Goal: Information Seeking & Learning: Find specific fact

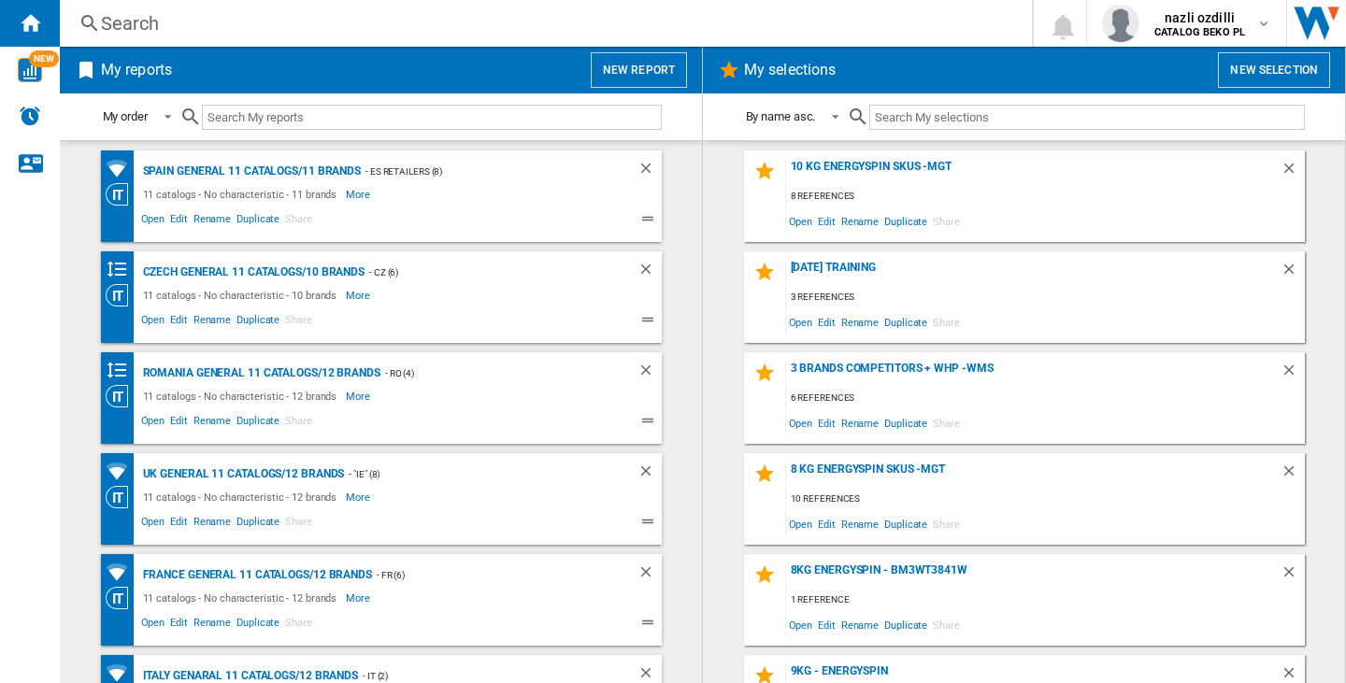
click at [173, 18] on div "Search" at bounding box center [542, 23] width 883 height 26
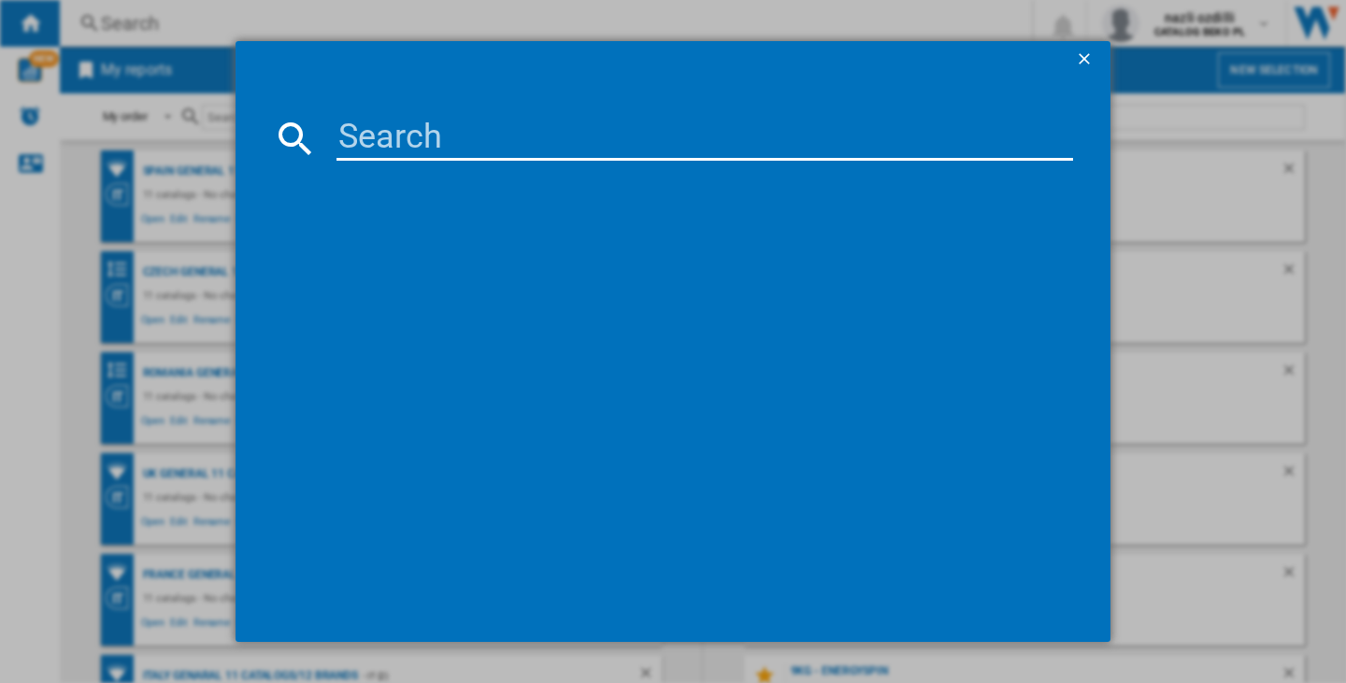
click at [379, 135] on input at bounding box center [705, 138] width 737 height 45
paste input "WHIRLPOOL WAM762WB WHITE"
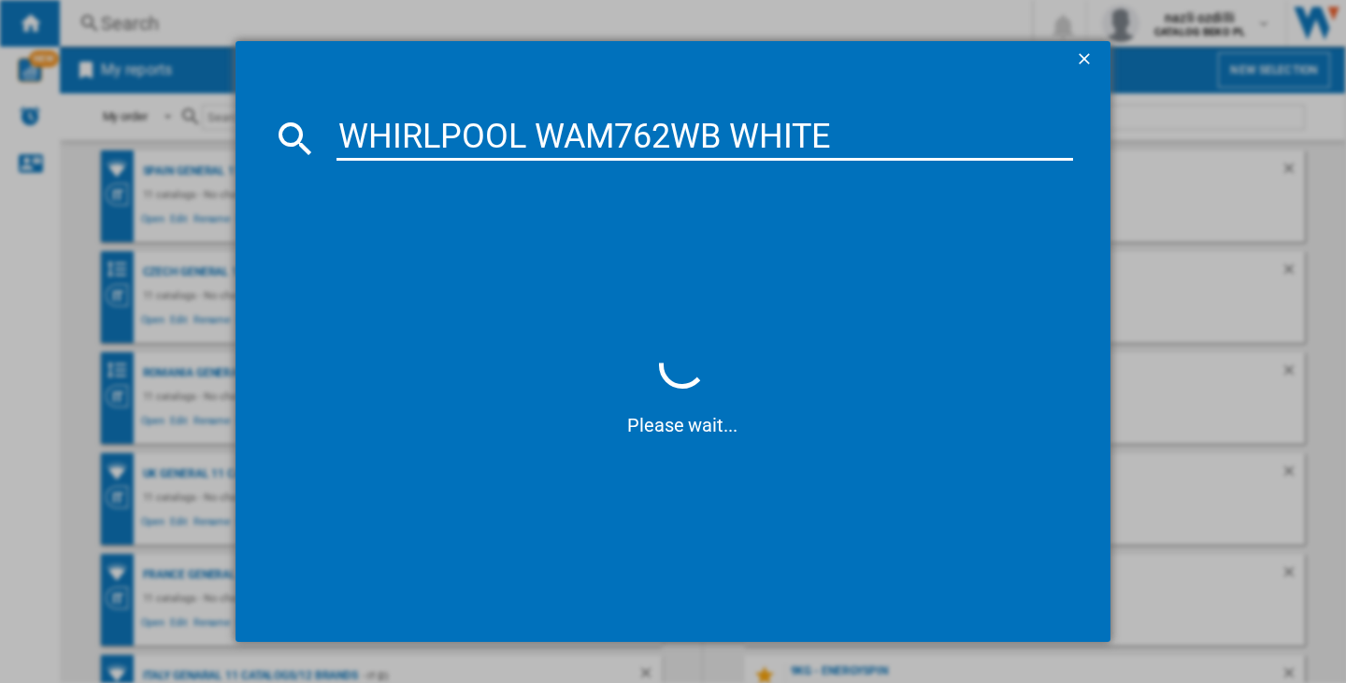
type input "WHIRLPOOL WAM762WB WHITE"
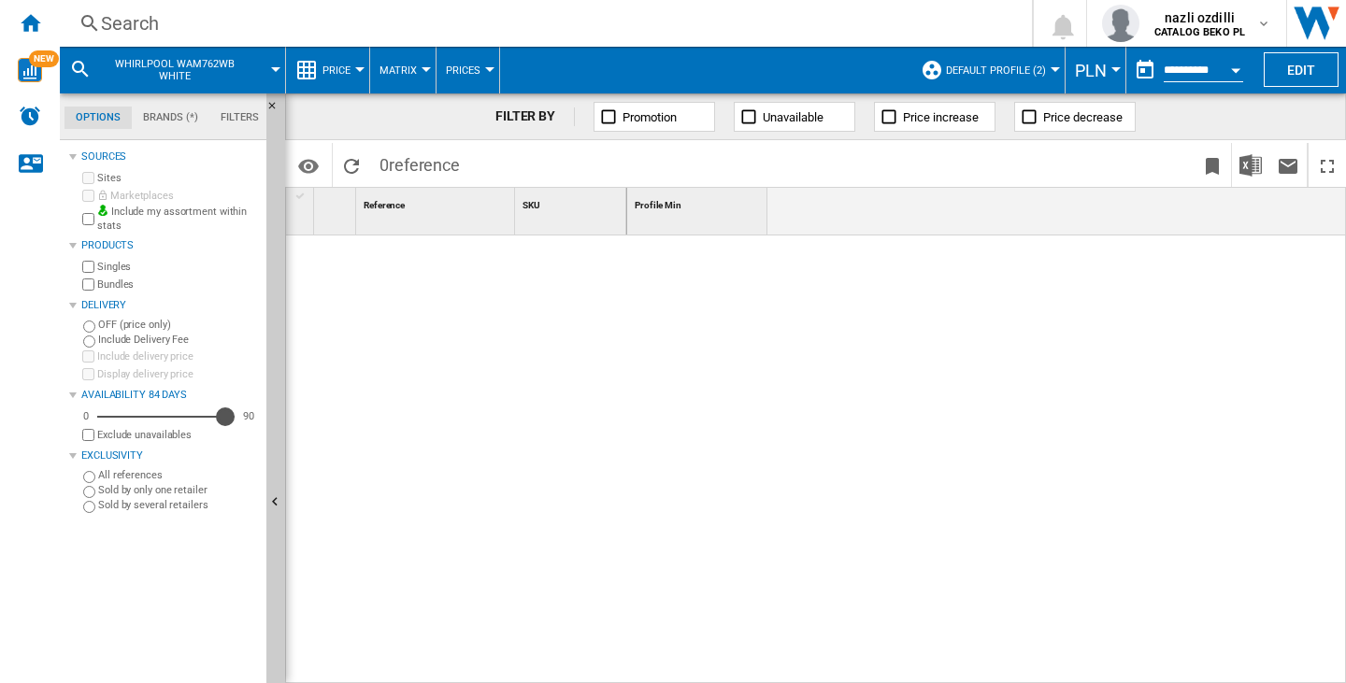
drag, startPoint x: 103, startPoint y: 416, endPoint x: 225, endPoint y: 416, distance: 122.5
click at [225, 416] on div "Availability" at bounding box center [225, 417] width 19 height 19
click at [1200, 22] on span "nazli ozdilli" at bounding box center [1200, 17] width 91 height 19
click at [1041, 60] on button "Default profile (2)" at bounding box center [1000, 70] width 109 height 47
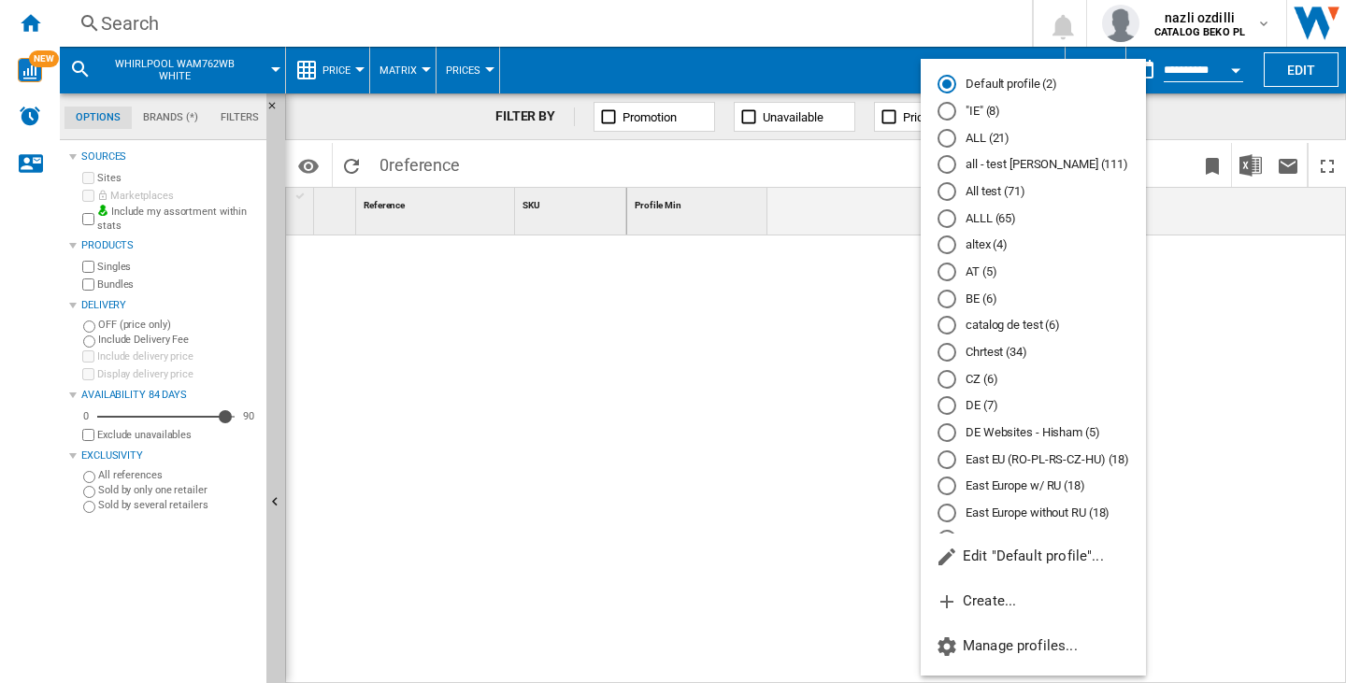
click at [1012, 225] on md-radio-button "ALLL (65)" at bounding box center [1034, 218] width 192 height 18
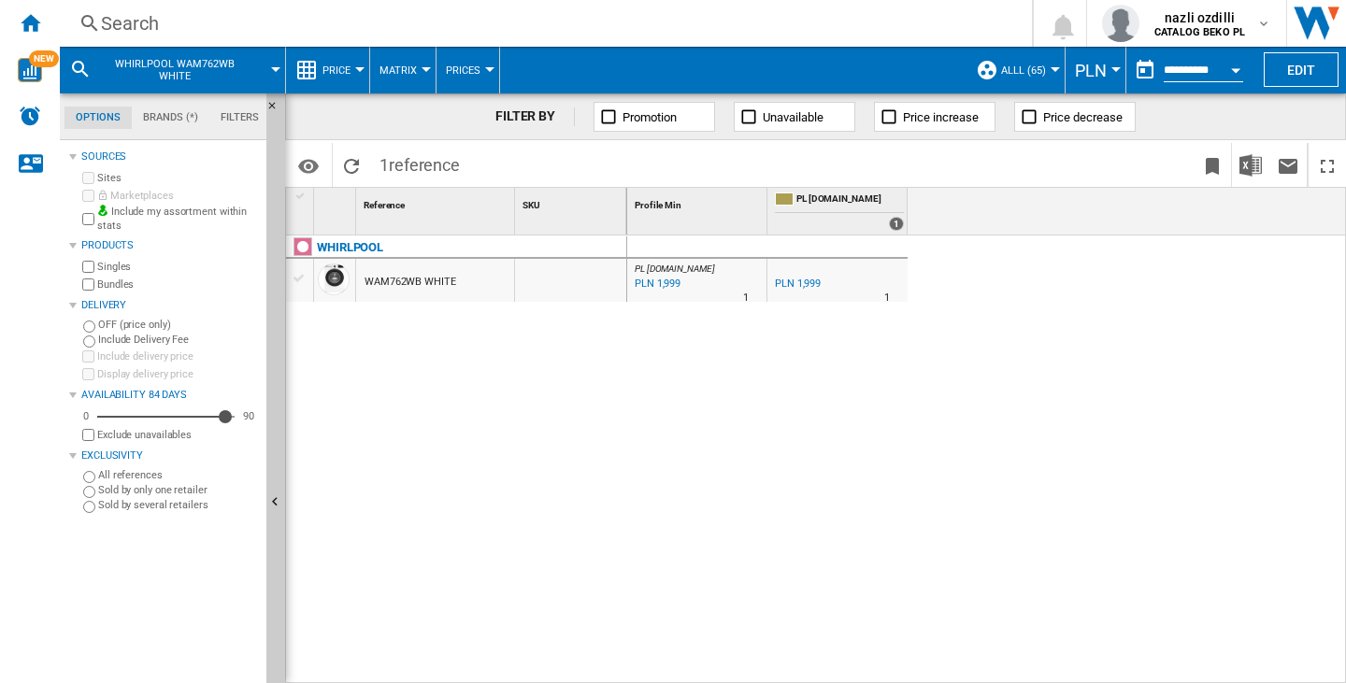
click at [148, 22] on div "Search" at bounding box center [542, 23] width 883 height 26
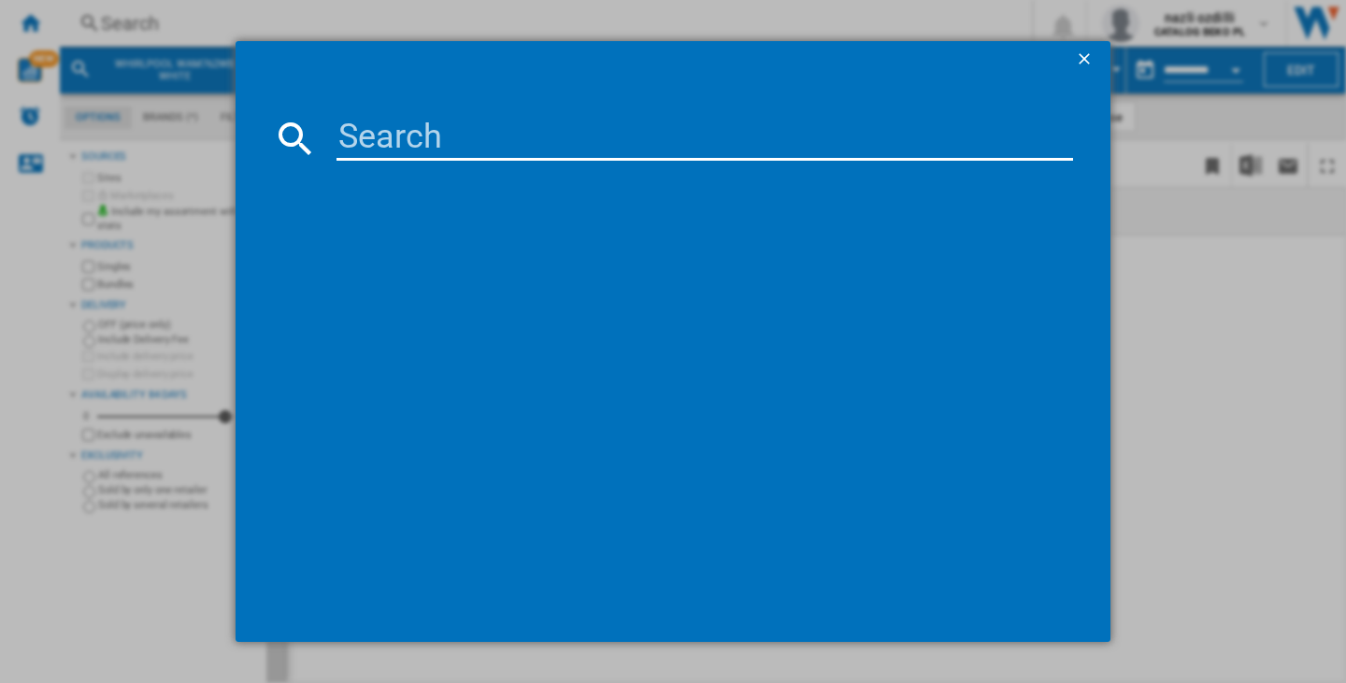
click at [1086, 54] on ng-md-icon "getI18NText('BUTTONS.CLOSE_DIALOG')" at bounding box center [1086, 61] width 22 height 22
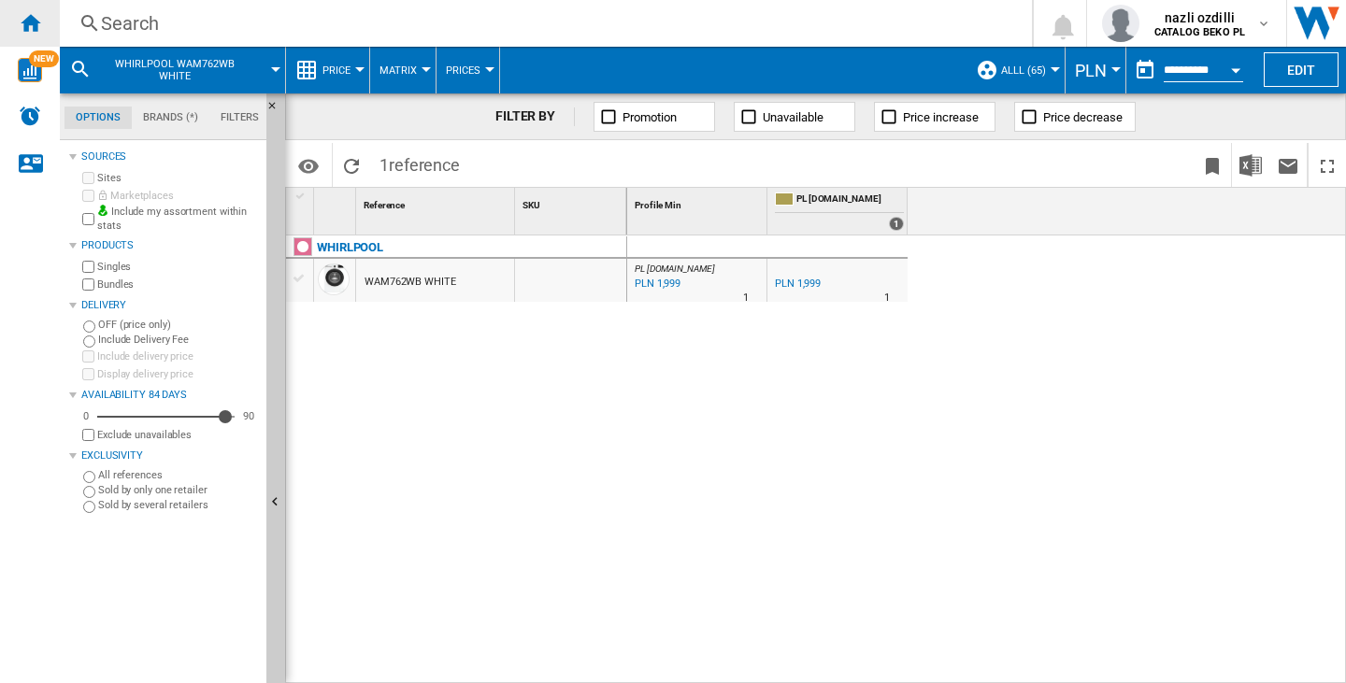
click at [35, 4] on div "Home" at bounding box center [30, 23] width 60 height 47
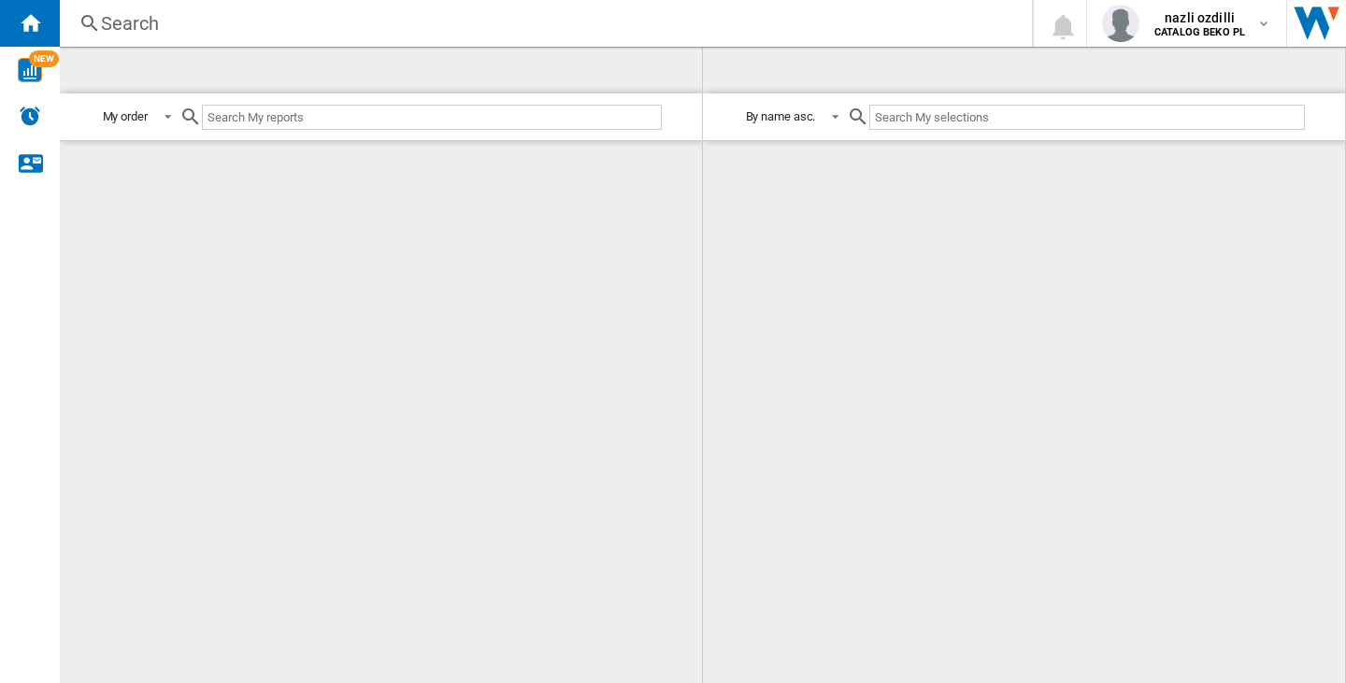
click at [108, 15] on div "Search" at bounding box center [542, 23] width 883 height 26
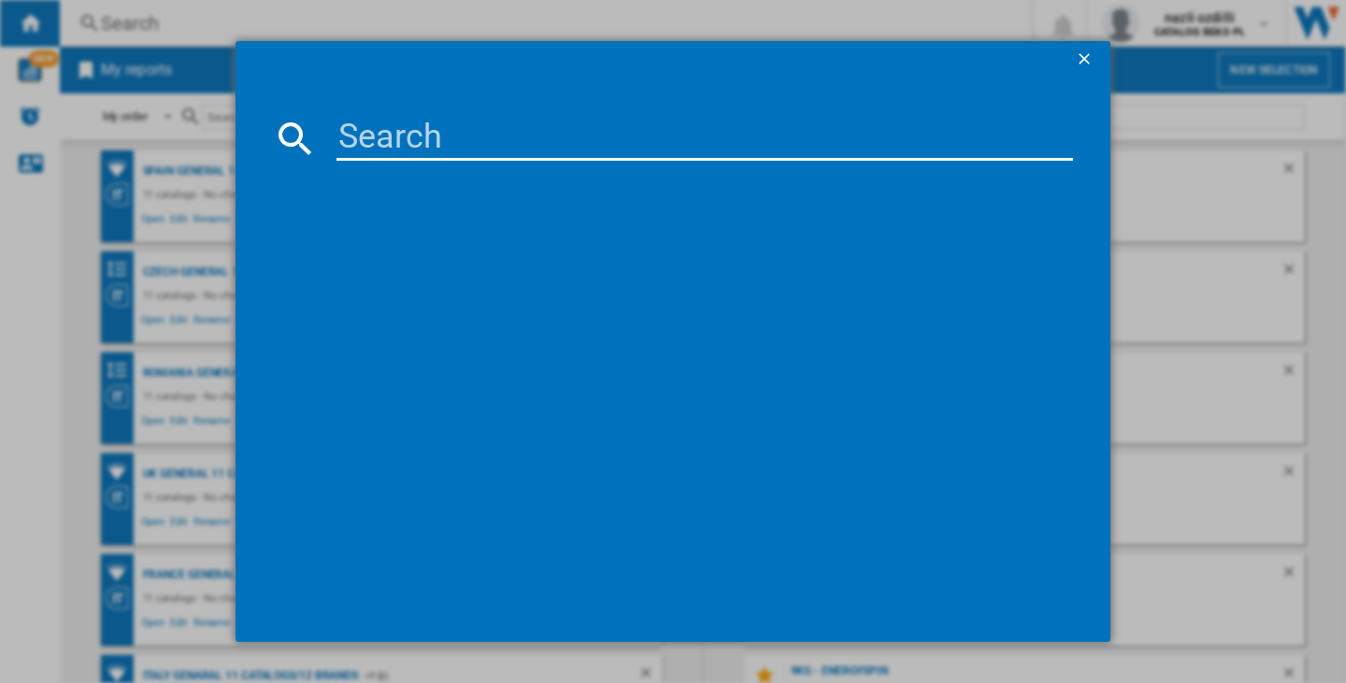
paste input "WHIRLPOOL WAM762WB WHITE"
type input "WHIRLPOOL WAM762WB WHITE"
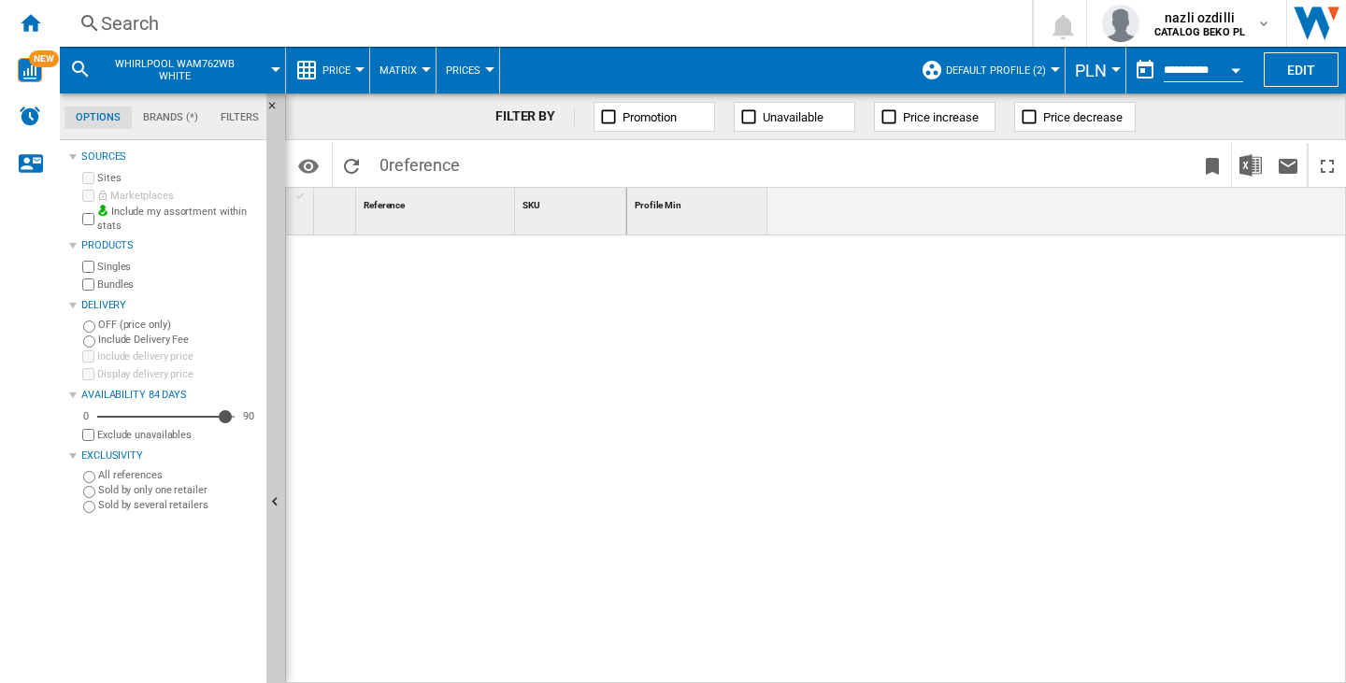
click at [982, 73] on span "Default profile (2)" at bounding box center [996, 71] width 100 height 12
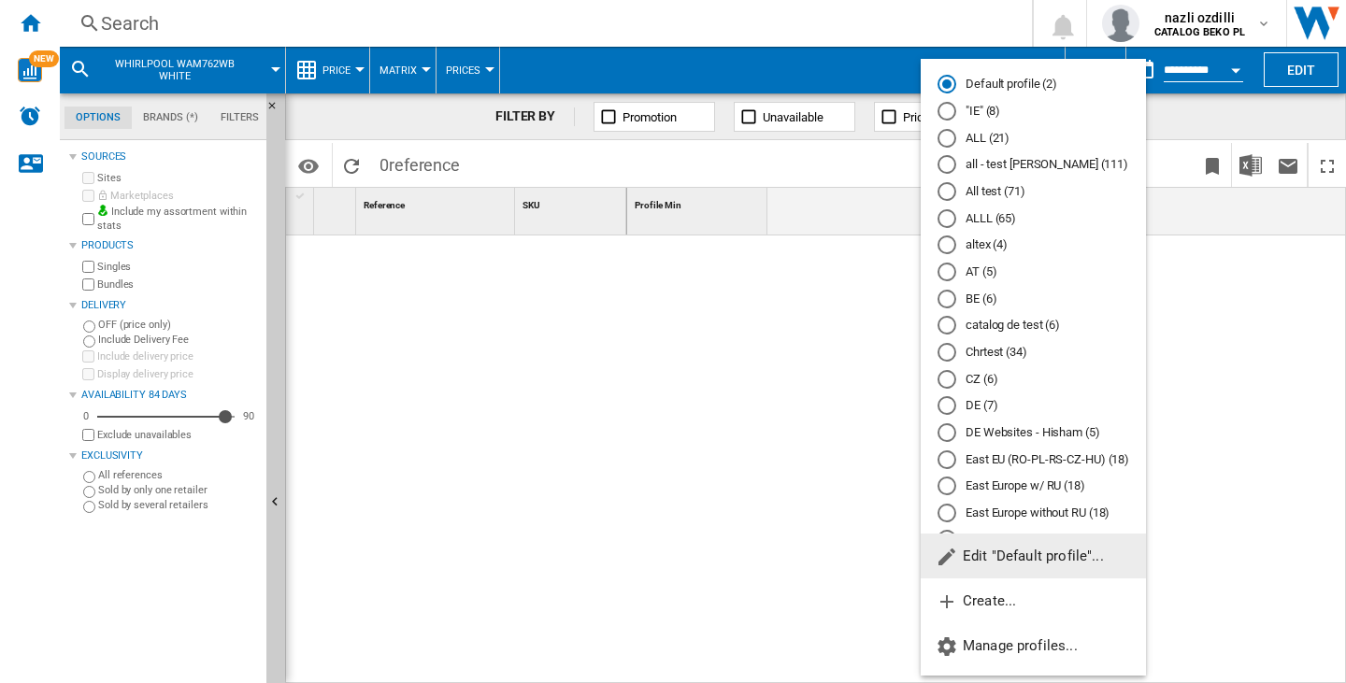
click at [1015, 169] on md-radio-button "all - test [PERSON_NAME] (111)" at bounding box center [1034, 165] width 192 height 18
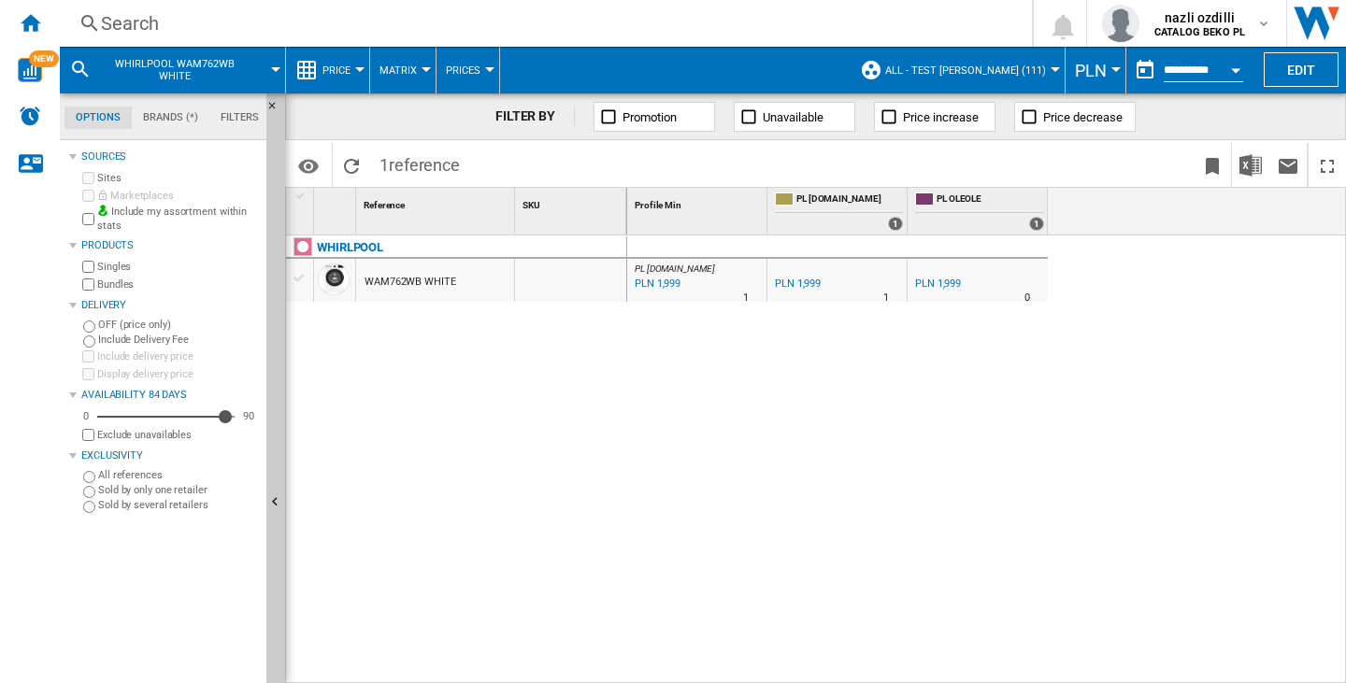
click at [998, 65] on span "all - test [PERSON_NAME] (111)" at bounding box center [965, 71] width 161 height 12
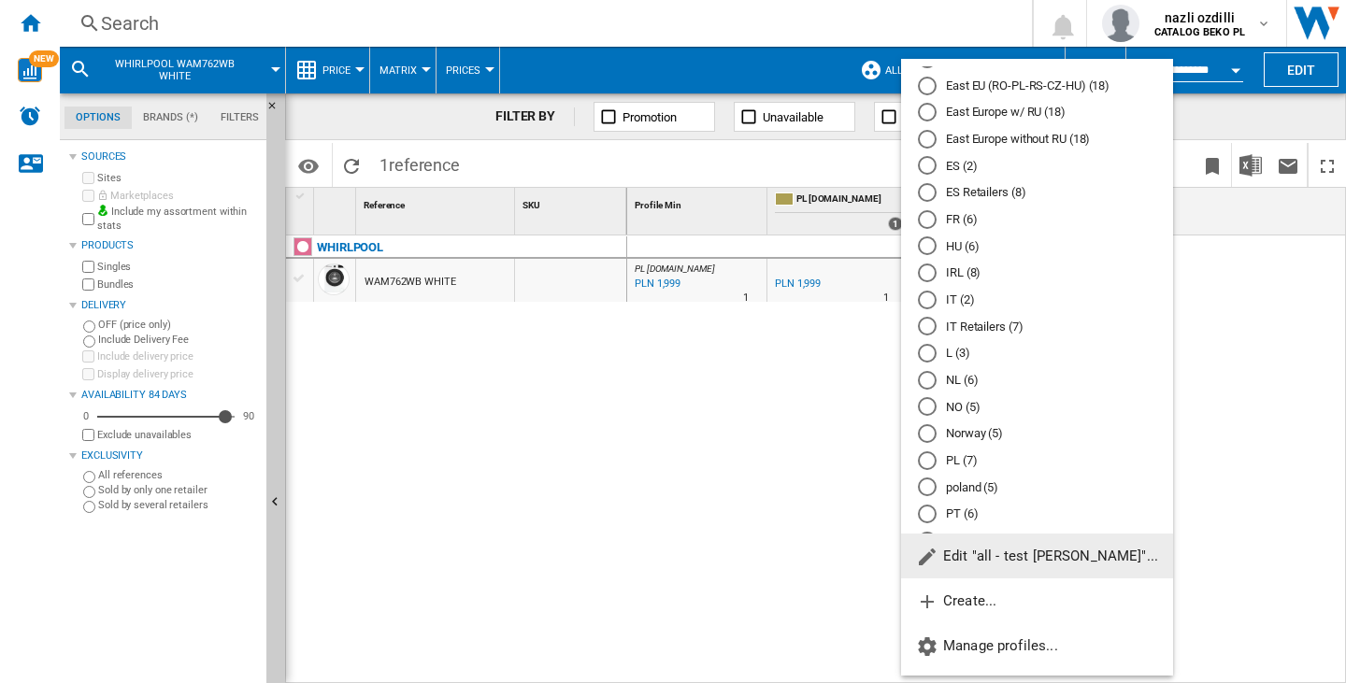
scroll to position [467, 0]
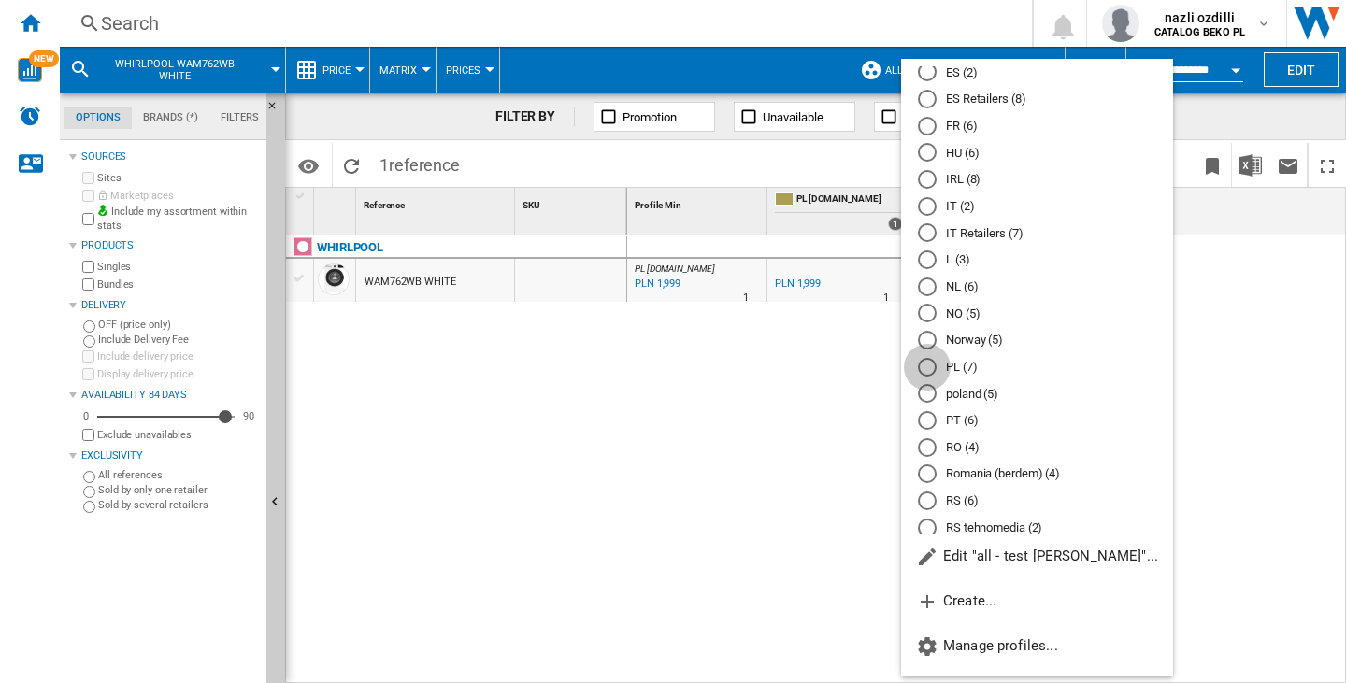
click at [922, 375] on div "PL (7)" at bounding box center [927, 367] width 19 height 19
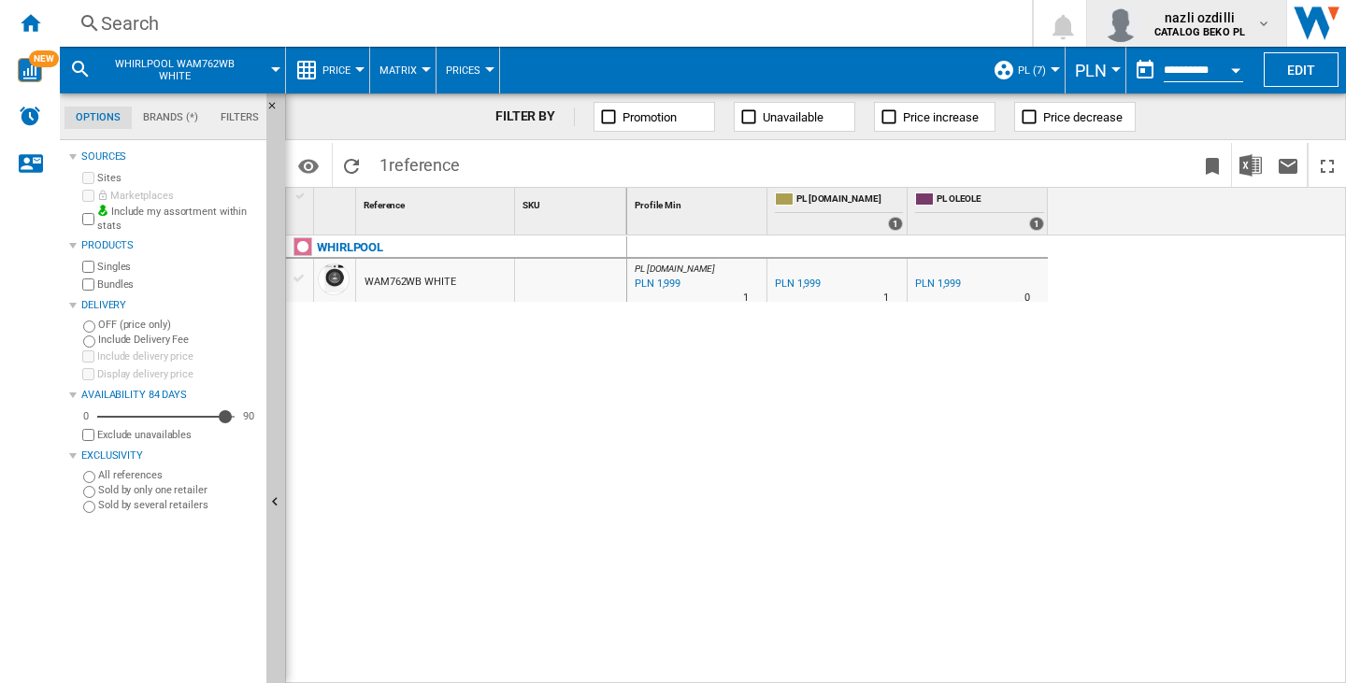
click at [1190, 35] on b "CATALOG BEKO PL" at bounding box center [1200, 32] width 91 height 12
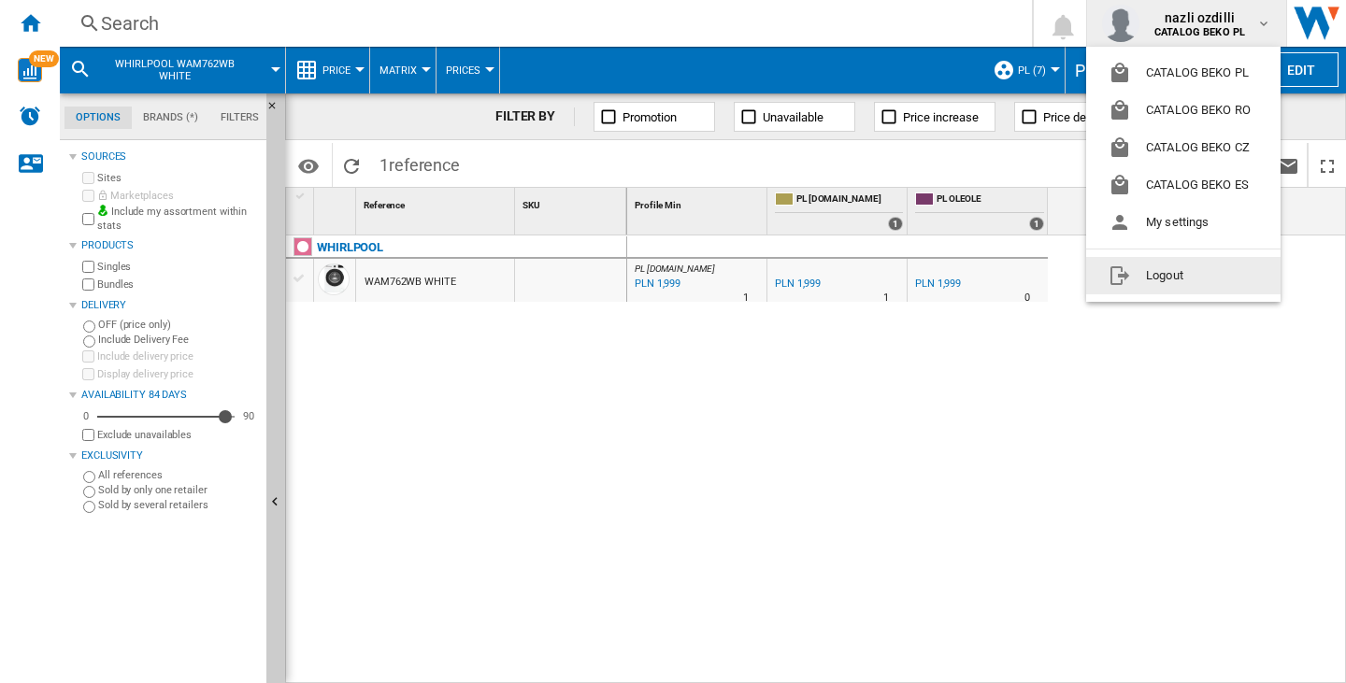
click at [1127, 280] on button "Logout" at bounding box center [1183, 275] width 194 height 37
